Goal: Navigation & Orientation: Find specific page/section

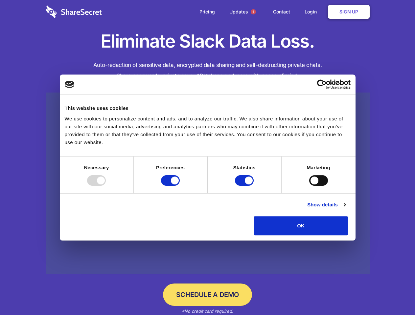
click at [106, 186] on div at bounding box center [96, 180] width 19 height 11
click at [180, 186] on input "Preferences" at bounding box center [170, 180] width 19 height 11
checkbox input "false"
click at [245, 186] on input "Statistics" at bounding box center [244, 180] width 19 height 11
checkbox input "false"
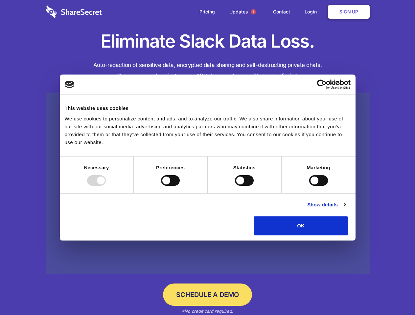
click at [309, 186] on input "Marketing" at bounding box center [318, 180] width 19 height 11
checkbox input "true"
click at [345, 209] on link "Show details" at bounding box center [326, 205] width 38 height 8
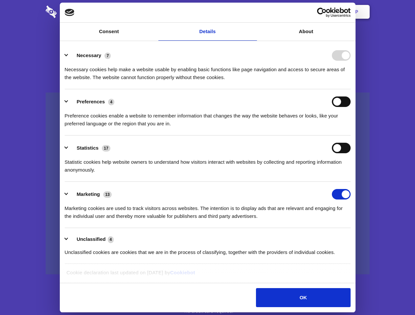
click at [350, 89] on li "Necessary 7 Necessary cookies help make a website usable by enabling basic func…" at bounding box center [208, 66] width 286 height 46
click at [253, 12] on span "1" at bounding box center [252, 11] width 5 height 5
